Goal: Information Seeking & Learning: Learn about a topic

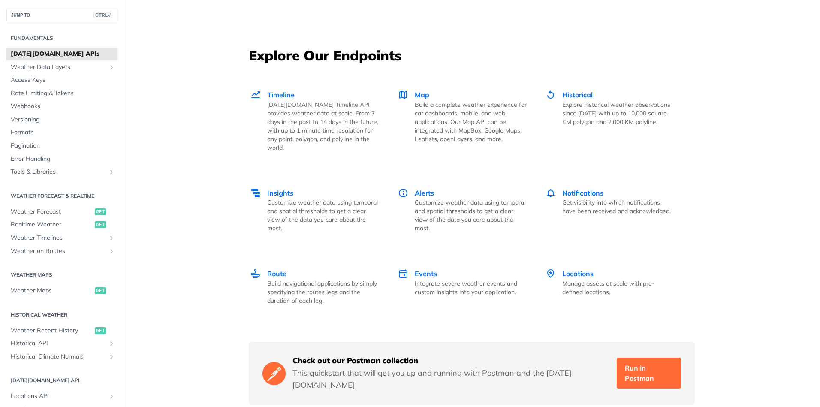
scroll to position [1286, 0]
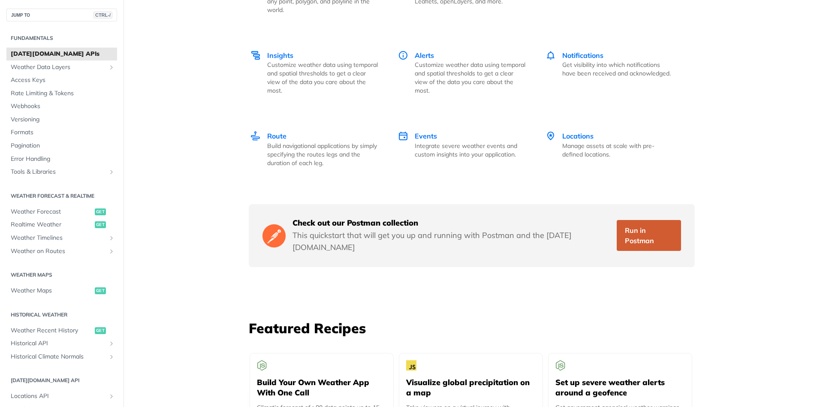
click at [627, 220] on link "Run in Postman" at bounding box center [649, 235] width 64 height 31
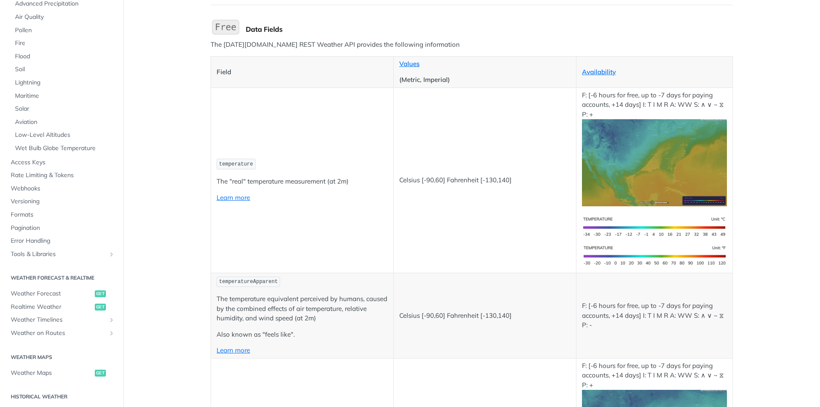
scroll to position [86, 0]
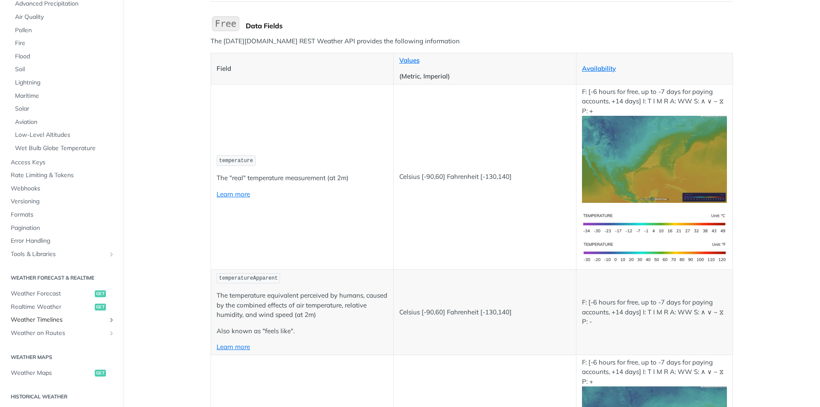
click at [53, 319] on span "Weather Timelines" at bounding box center [58, 320] width 95 height 9
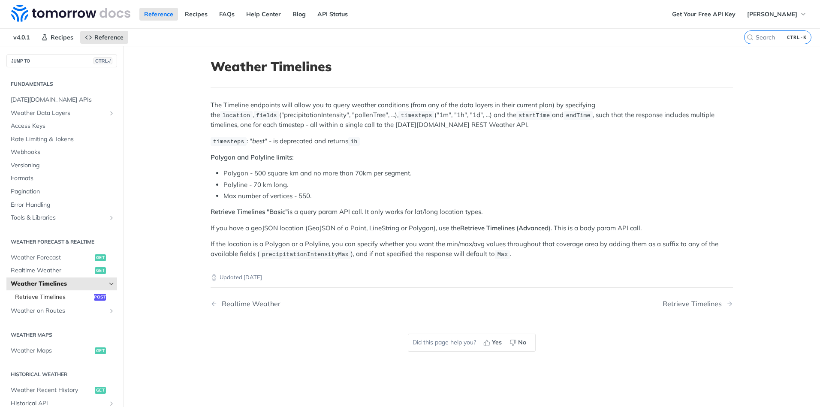
click at [33, 296] on span "Retrieve Timelines" at bounding box center [53, 297] width 77 height 9
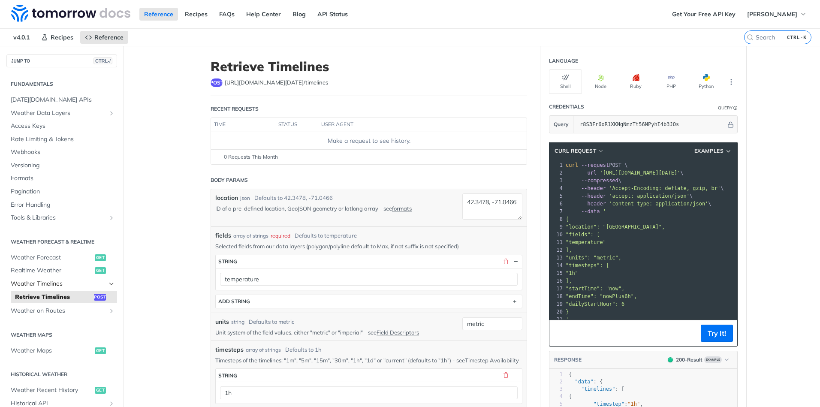
click at [27, 281] on span "Weather Timelines" at bounding box center [58, 284] width 95 height 9
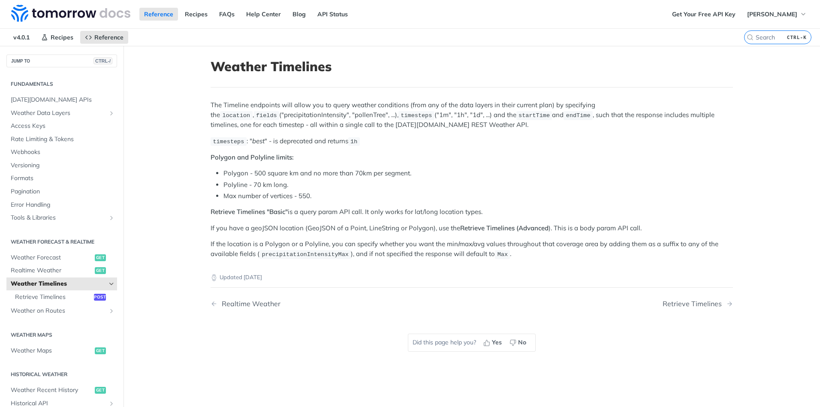
click at [27, 281] on span "Weather Timelines" at bounding box center [58, 284] width 95 height 9
click at [223, 197] on li "Max number of vertices - 550." at bounding box center [477, 196] width 509 height 10
click at [57, 100] on span "[DATE][DOMAIN_NAME] APIs" at bounding box center [63, 100] width 104 height 9
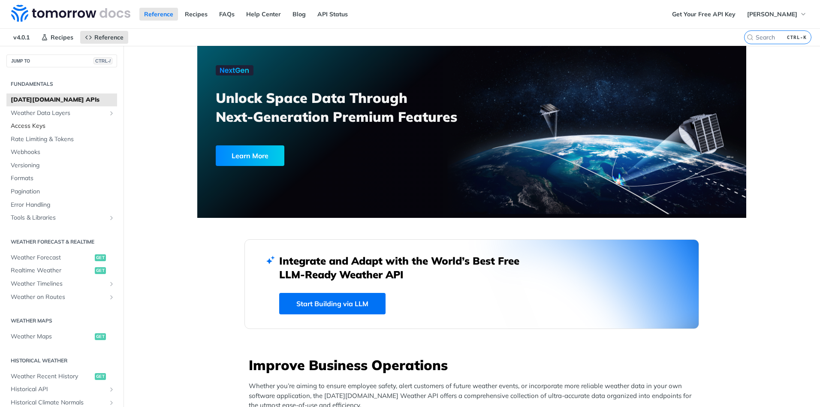
click at [26, 121] on link "Access Keys" at bounding box center [61, 126] width 111 height 13
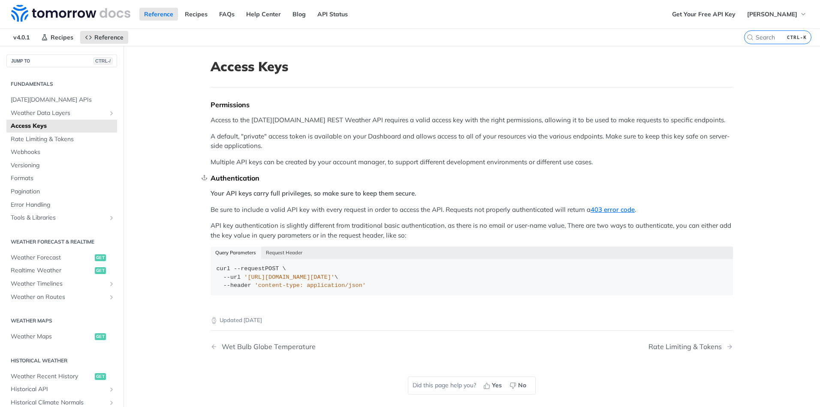
scroll to position [43, 0]
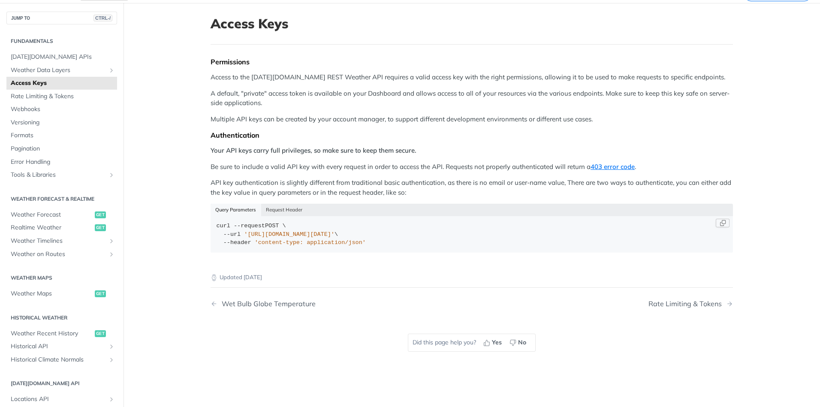
click at [334, 232] on span "'https://api.tomorrow.io/v4/locations?apikey=API_KEY'" at bounding box center [289, 234] width 90 height 6
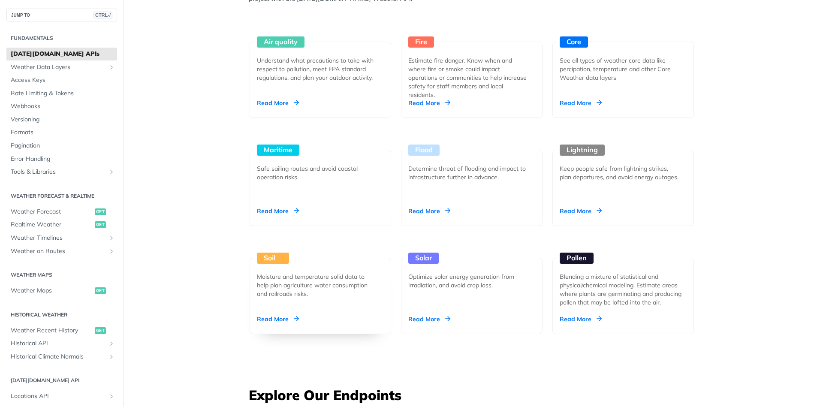
scroll to position [723, 0]
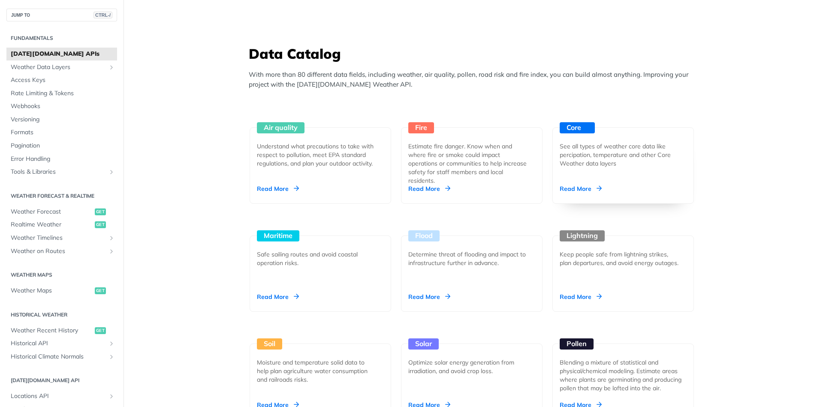
click at [578, 188] on div "Read More" at bounding box center [581, 188] width 42 height 9
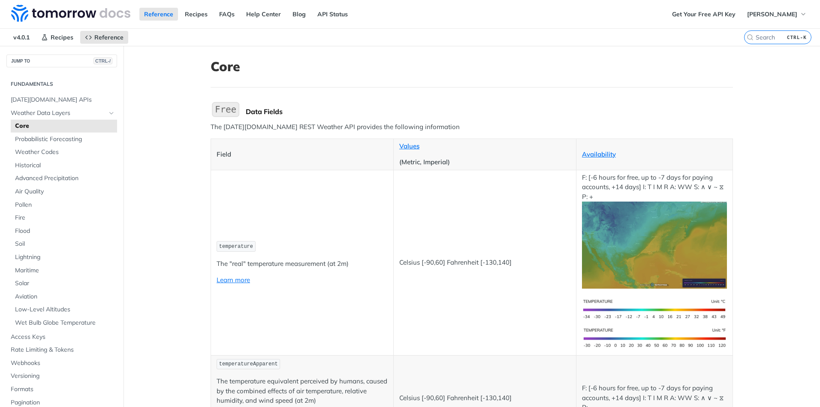
scroll to position [43, 0]
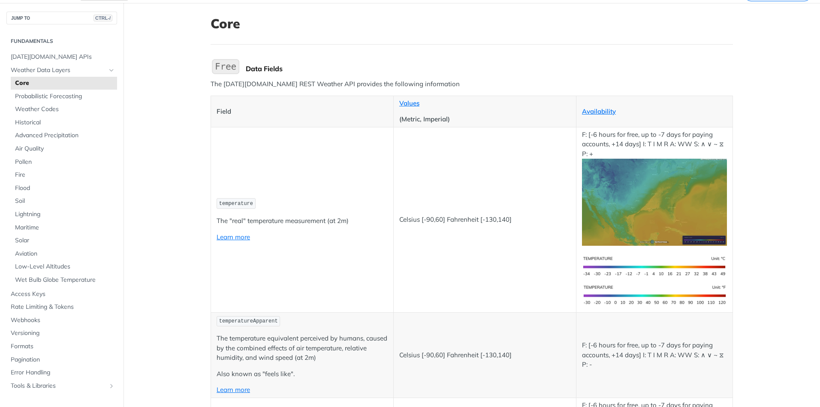
click at [233, 200] on code "temperature" at bounding box center [236, 203] width 39 height 11
click at [230, 203] on span "temperature" at bounding box center [236, 204] width 34 height 6
copy span "temperature"
